Goal: Check status: Check status

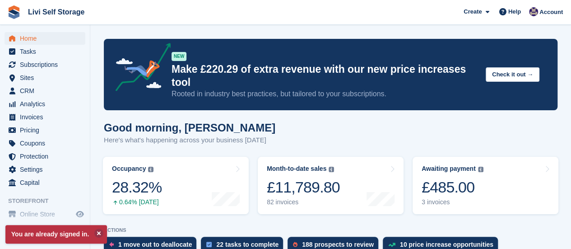
scroll to position [90, 0]
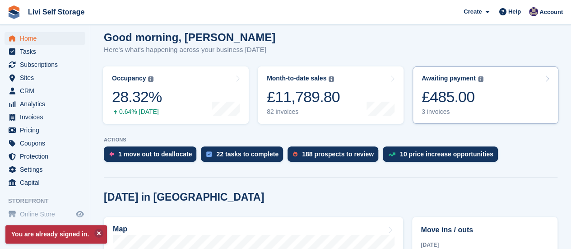
click at [441, 108] on div "3 invoices" at bounding box center [452, 112] width 62 height 8
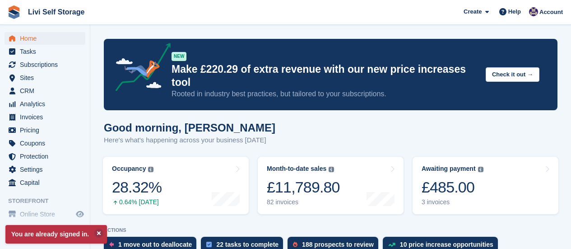
scroll to position [90, 0]
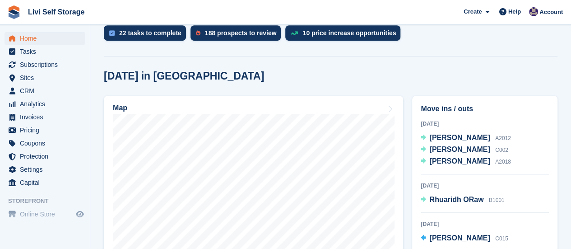
scroll to position [226, 0]
